Goal: Transaction & Acquisition: Purchase product/service

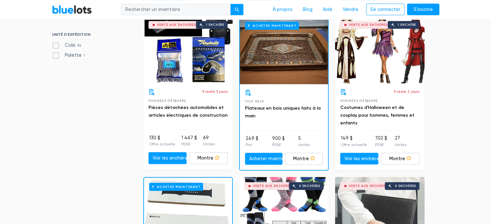
scroll to position [258, 0]
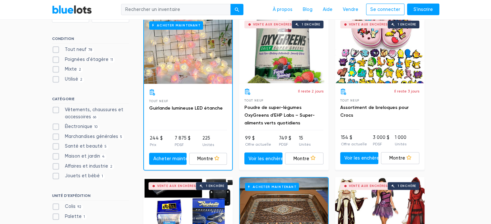
click at [54, 128] on label "Électronique 10" at bounding box center [76, 126] width 48 height 7
click at [54, 128] on input "Électronique 10" at bounding box center [54, 125] width 4 height 4
checkbox input "true"
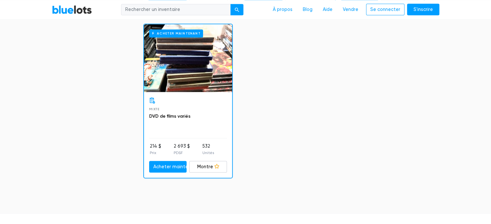
scroll to position [1056, 0]
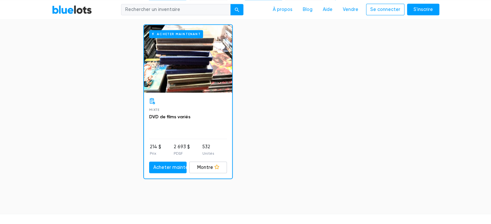
drag, startPoint x: 495, startPoint y: 123, endPoint x: 355, endPoint y: 133, distance: 140.1
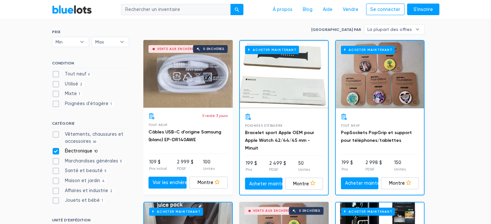
scroll to position [249, 0]
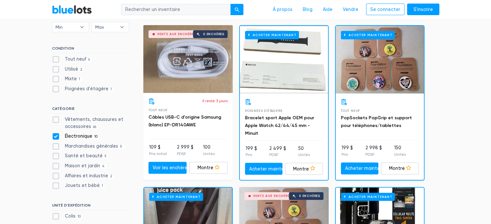
click at [53, 60] on label "Tout neuf 6" at bounding box center [72, 59] width 40 height 7
click at [53, 60] on New"] "Tout neuf 6" at bounding box center [54, 58] width 4 height 4
checkbox New"] "true"
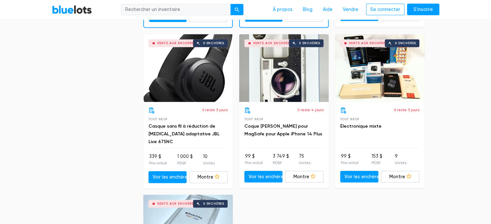
scroll to position [561, 0]
